Goal: Find specific page/section: Locate a particular part of the current website

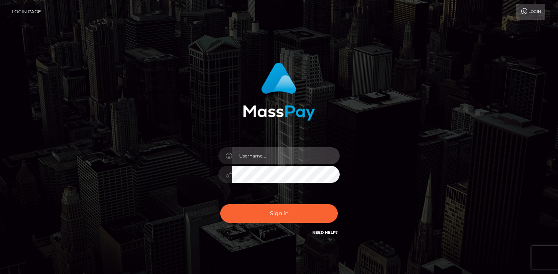
drag, startPoint x: 266, startPoint y: 153, endPoint x: 274, endPoint y: 151, distance: 8.4
click at [267, 153] on input "text" at bounding box center [286, 155] width 108 height 17
type input "mjones.nvisionu"
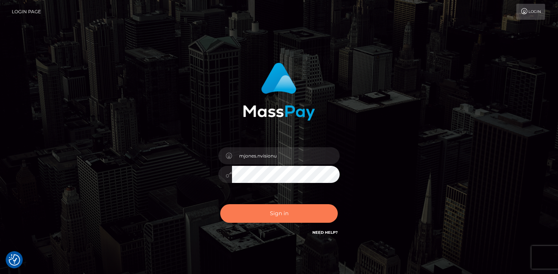
click at [286, 213] on button "Sign in" at bounding box center [279, 213] width 118 height 19
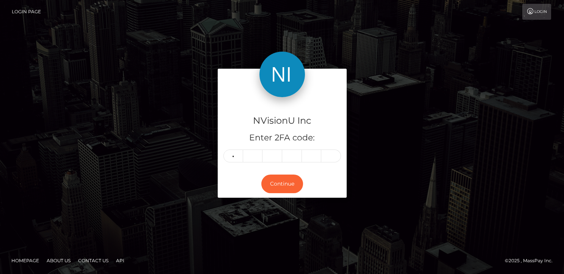
type input "4"
type input "1"
type input "7"
type input "5"
type input "7"
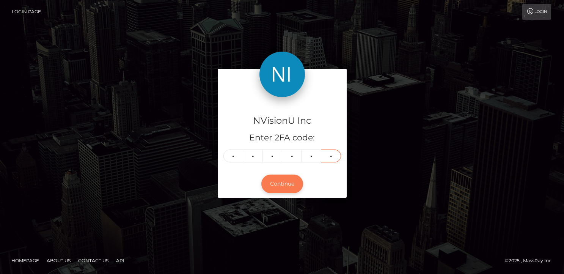
type input "5"
click at [271, 184] on button "Continue" at bounding box center [282, 183] width 42 height 19
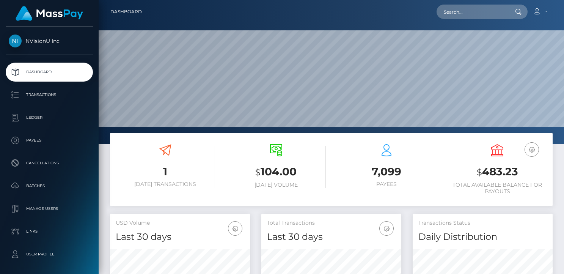
scroll to position [135, 140]
click at [476, 11] on input "text" at bounding box center [472, 12] width 71 height 14
type input "nvisionu"
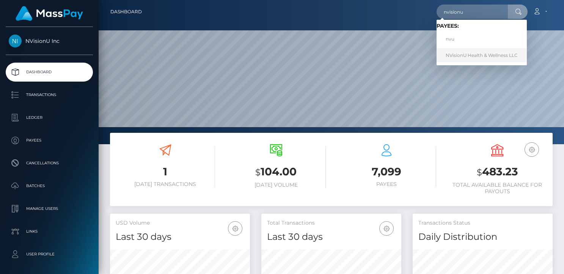
click at [484, 56] on link "NVisionU Health & Wellness LLC" at bounding box center [482, 55] width 90 height 14
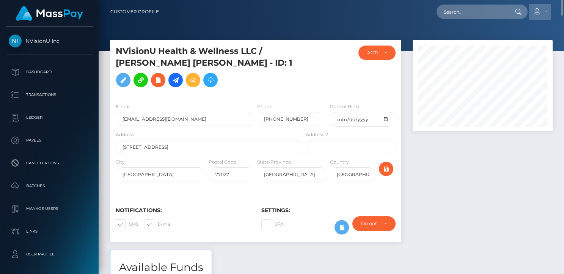
click at [542, 11] on link "Account" at bounding box center [540, 12] width 22 height 16
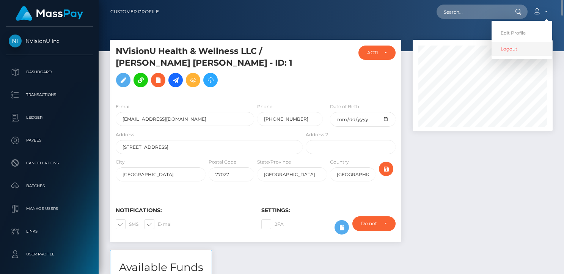
click at [509, 50] on link "Logout" at bounding box center [522, 49] width 61 height 14
